Goal: Register for event/course

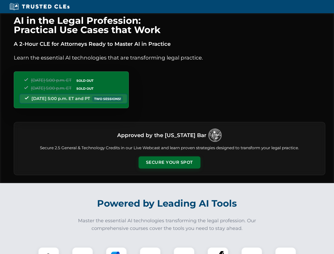
click at [169, 163] on button "Secure Your Spot" at bounding box center [170, 163] width 62 height 12
click at [49, 251] on img at bounding box center [48, 257] width 15 height 15
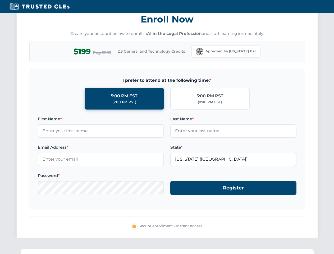
scroll to position [520, 0]
